Goal: Find specific fact

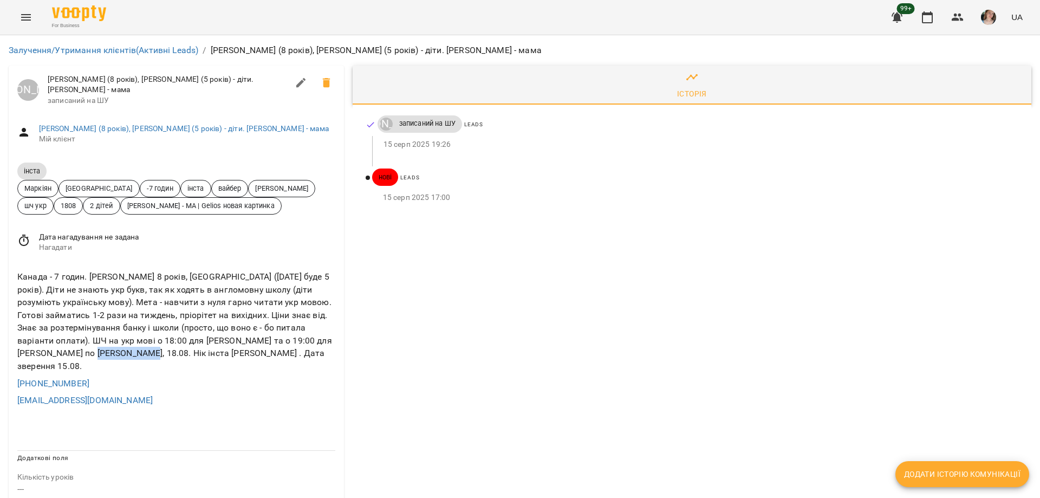
drag, startPoint x: 81, startPoint y: 352, endPoint x: 130, endPoint y: 355, distance: 48.9
click at [130, 355] on div "Канада - 7 годин. [PERSON_NAME] 8 років, [GEOGRAPHIC_DATA] ([DATE] буде 5 років…" at bounding box center [176, 321] width 322 height 107
copy div "[PERSON_NAME]"
